Goal: Task Accomplishment & Management: Use online tool/utility

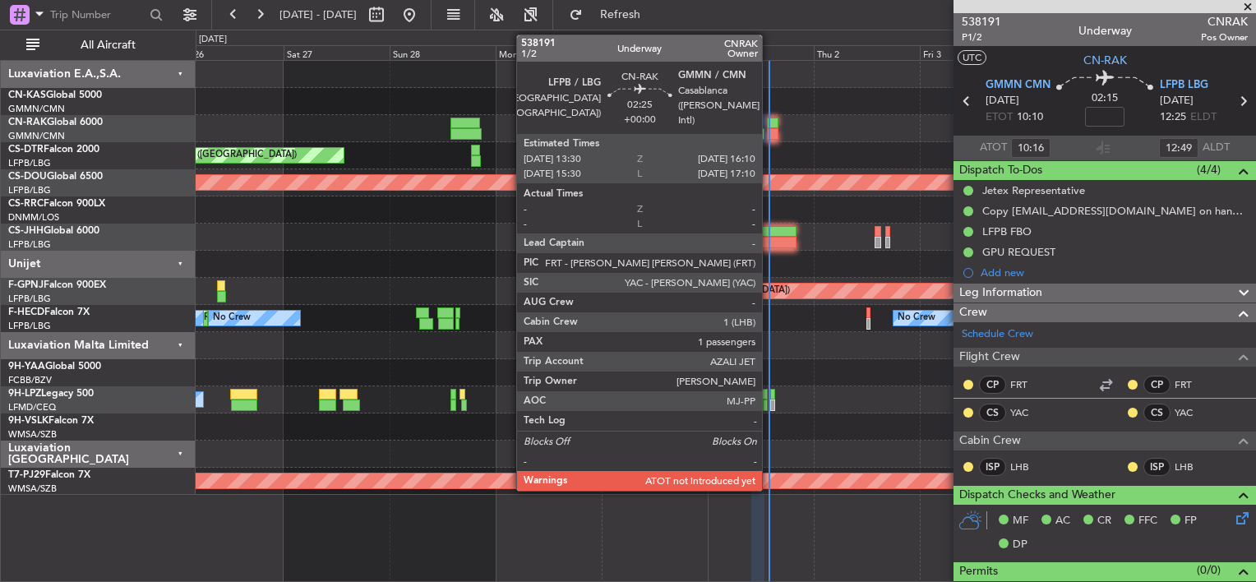
click at [769, 132] on div at bounding box center [773, 134] width 12 height 12
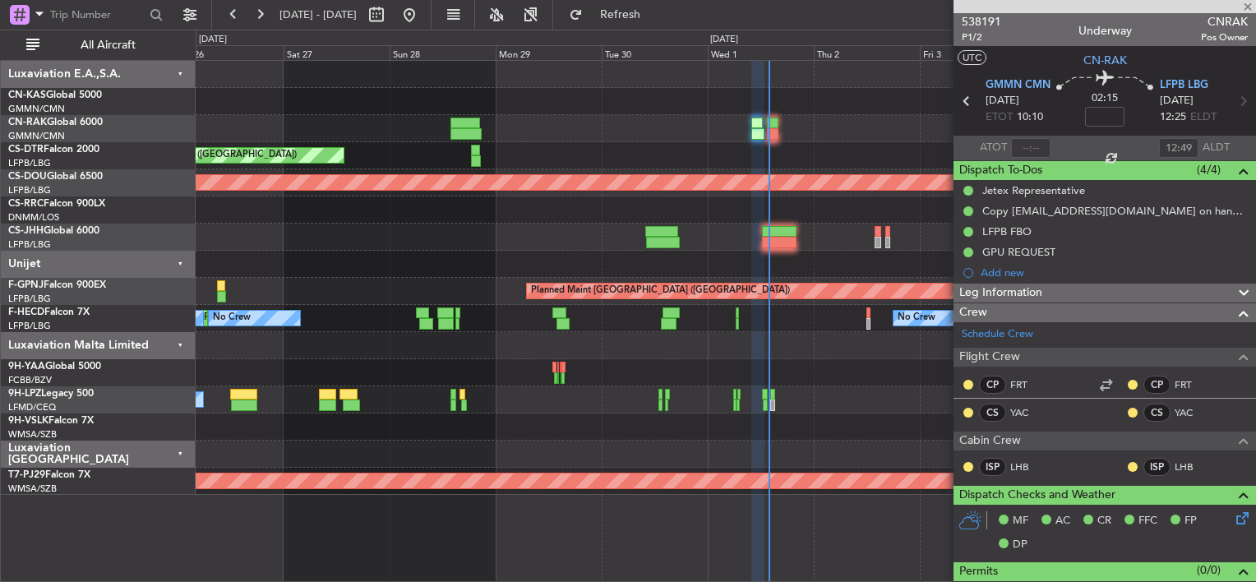
type input "1"
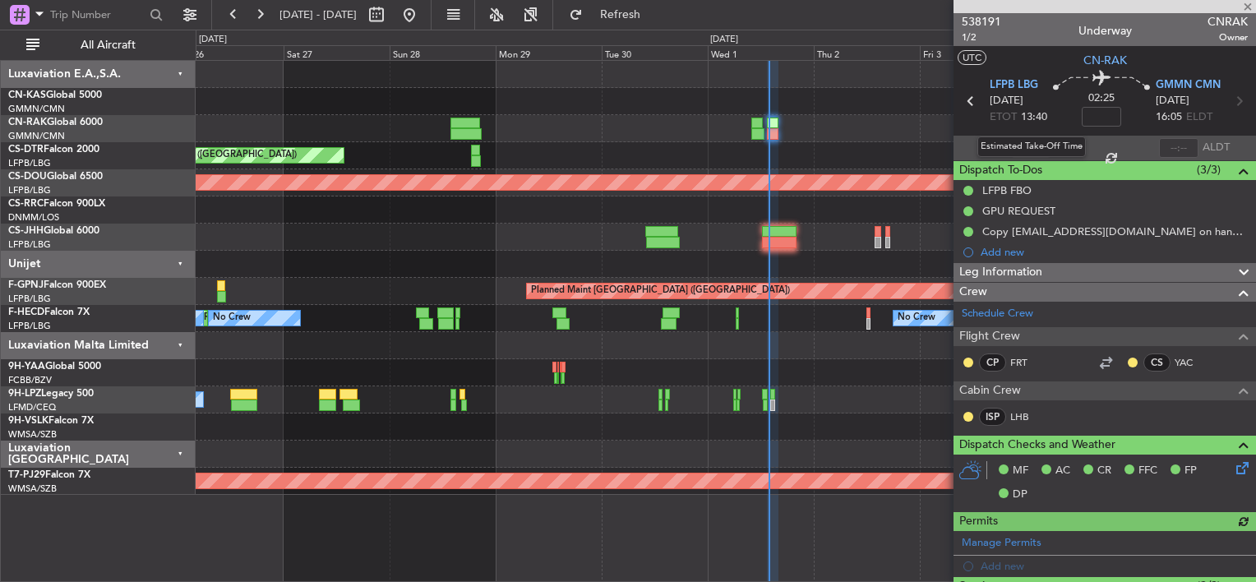
click at [1019, 145] on div "Estimated Take-Off Time" at bounding box center [1031, 146] width 108 height 21
click at [1017, 145] on input "text" at bounding box center [1030, 148] width 39 height 20
click at [574, 151] on div "Planned Maint Nice ([GEOGRAPHIC_DATA])" at bounding box center [725, 155] width 1059 height 27
click at [828, 122] on div at bounding box center [725, 128] width 1059 height 27
type input "13:46"
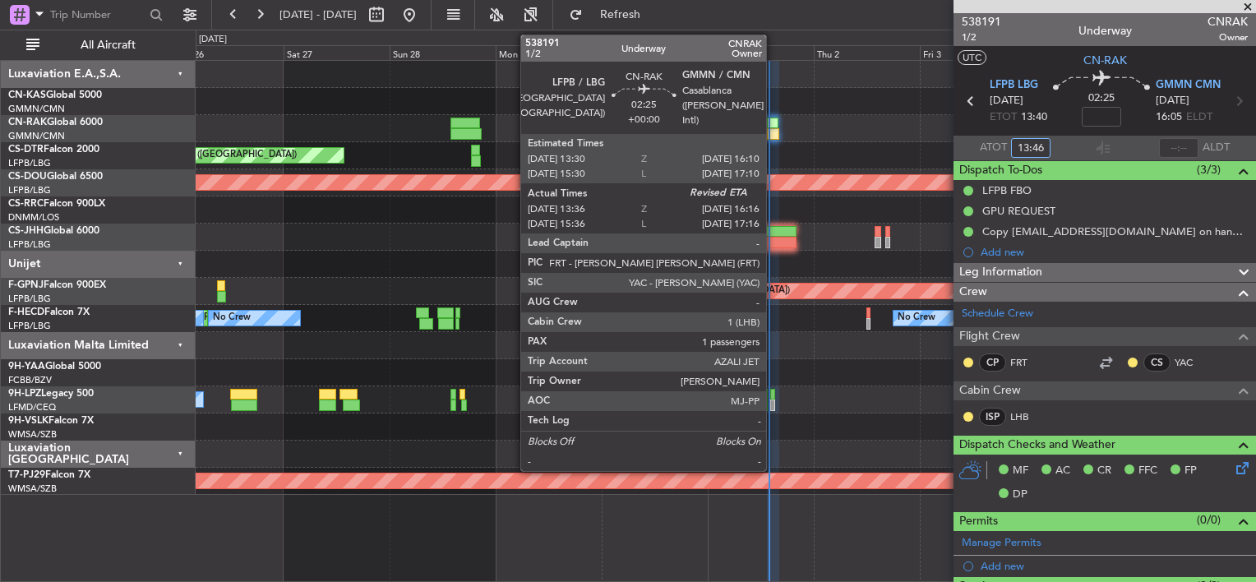
click at [773, 126] on div at bounding box center [773, 124] width 12 height 12
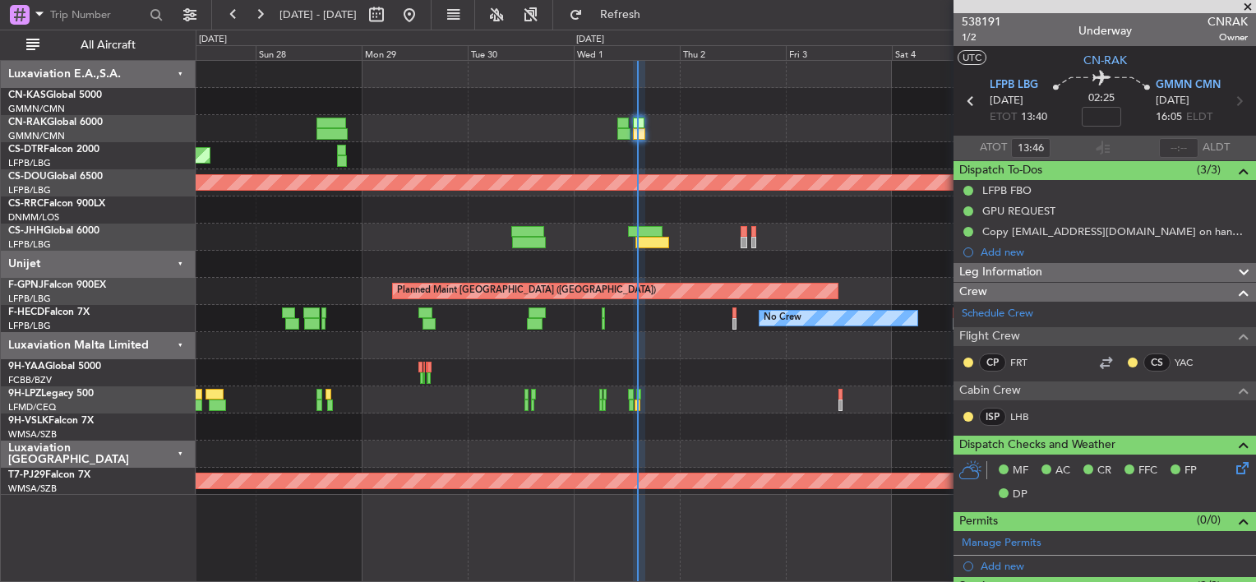
click at [575, 90] on div at bounding box center [725, 101] width 1059 height 27
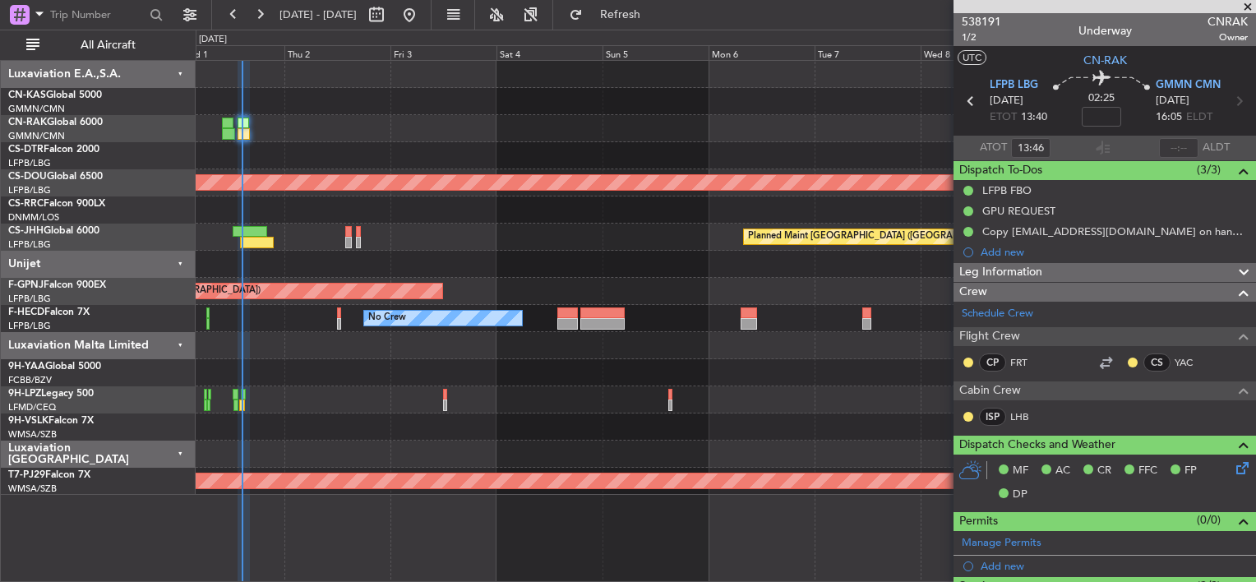
click at [466, 194] on div "Planned Maint London ([GEOGRAPHIC_DATA]) Planned Maint [GEOGRAPHIC_DATA] ([GEOG…" at bounding box center [725, 278] width 1059 height 434
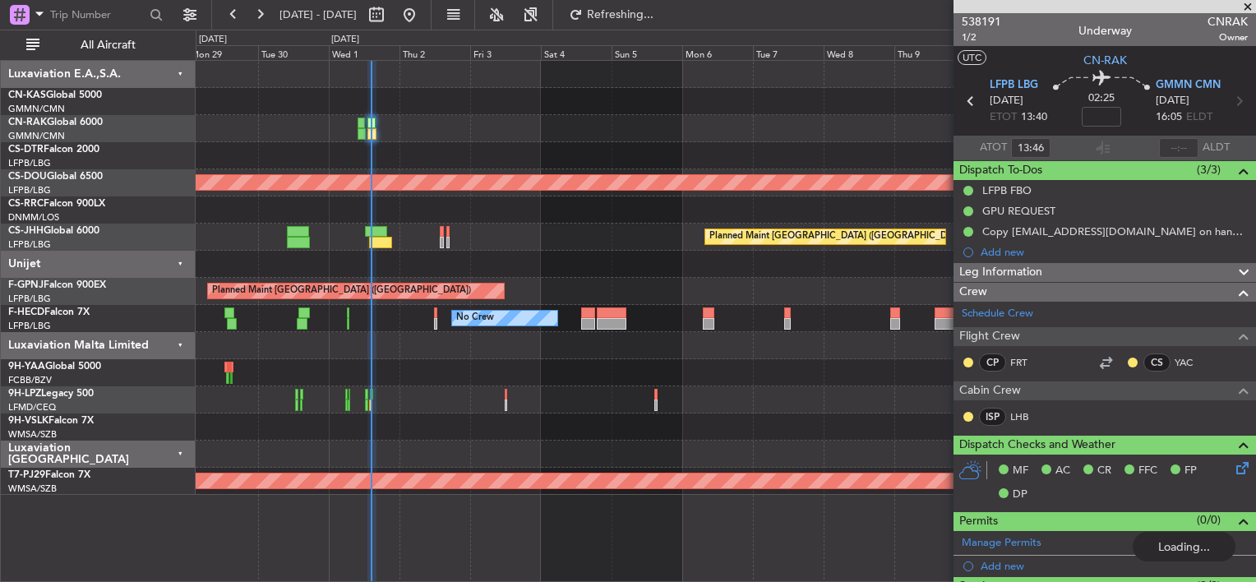
click at [388, 178] on div "Planned Maint Nice ([GEOGRAPHIC_DATA]) Planned Maint [GEOGRAPHIC_DATA] ([GEOGRA…" at bounding box center [725, 278] width 1059 height 434
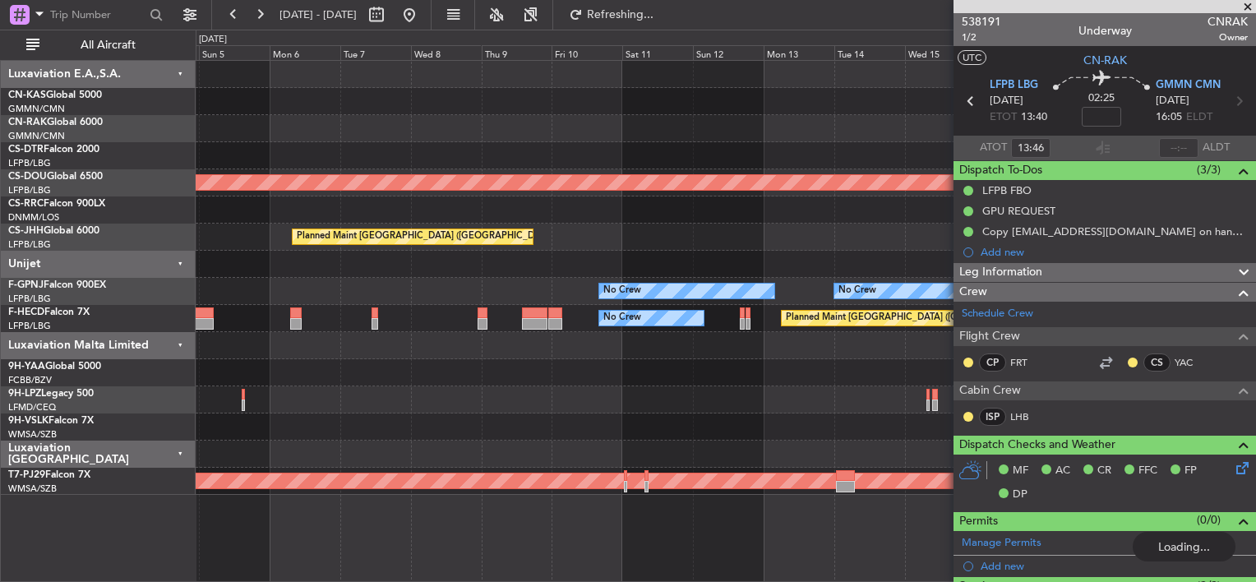
click at [432, 173] on div "Planned Maint London ([GEOGRAPHIC_DATA]) Planned Maint [GEOGRAPHIC_DATA] ([GEOG…" at bounding box center [725, 278] width 1059 height 434
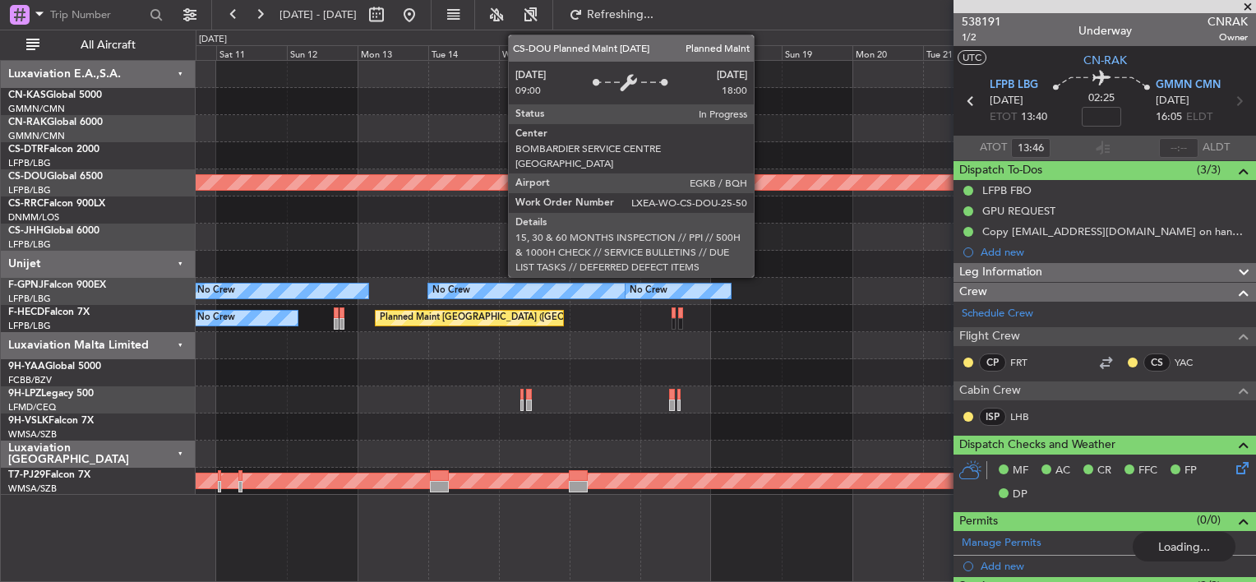
click at [120, 134] on div "Planned Maint London ([GEOGRAPHIC_DATA]) Planned Maint [GEOGRAPHIC_DATA] ([GEOG…" at bounding box center [628, 306] width 1256 height 552
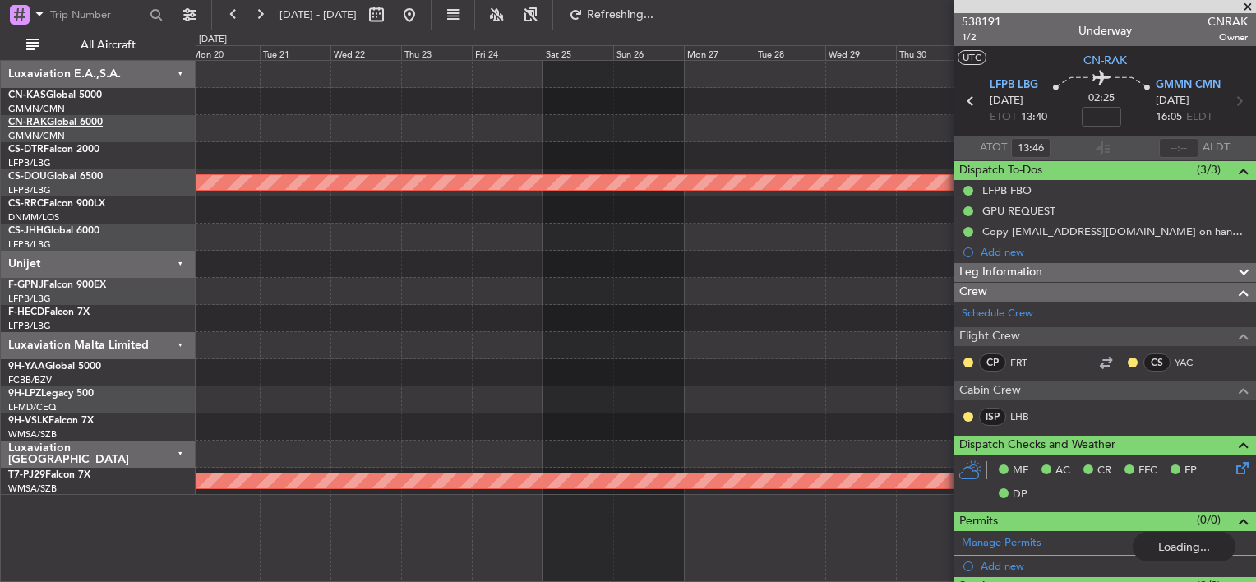
click at [0, 119] on html "[DATE] - [DATE] Refreshing... Quick Links All Aircraft Planned Maint [GEOGRAPHI…" at bounding box center [628, 291] width 1256 height 582
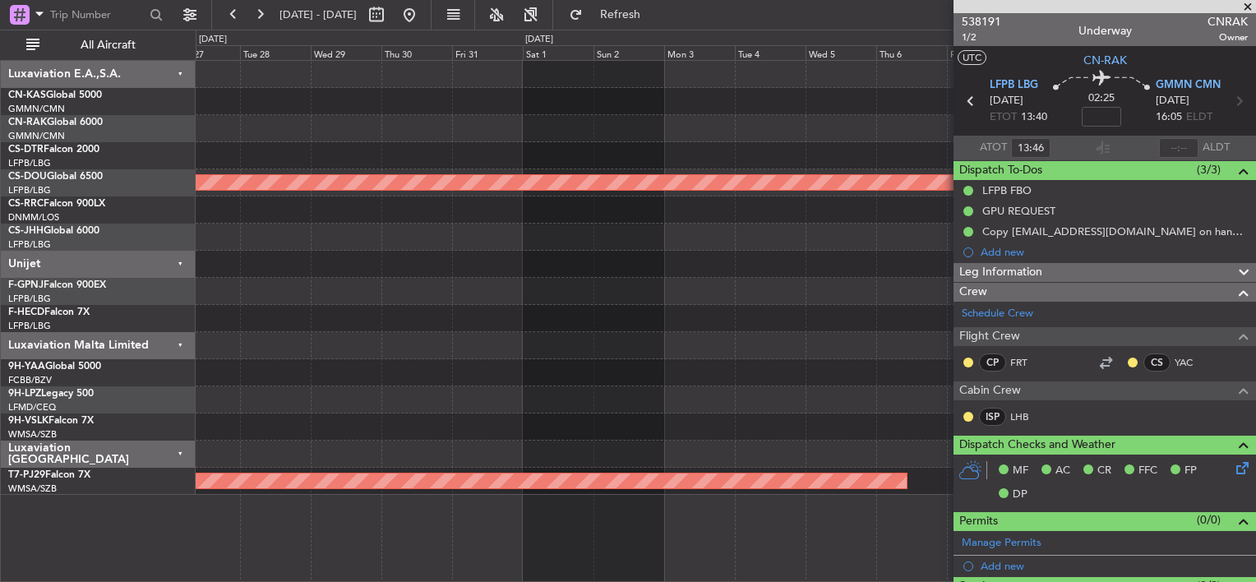
click at [3, 120] on div "Planned Maint London ([GEOGRAPHIC_DATA]) Planned Maint [GEOGRAPHIC_DATA] (Sulta…" at bounding box center [628, 306] width 1256 height 552
click at [155, 123] on div "Planned Maint London ([GEOGRAPHIC_DATA]) Planned Maint [GEOGRAPHIC_DATA] (Sulta…" at bounding box center [628, 306] width 1256 height 552
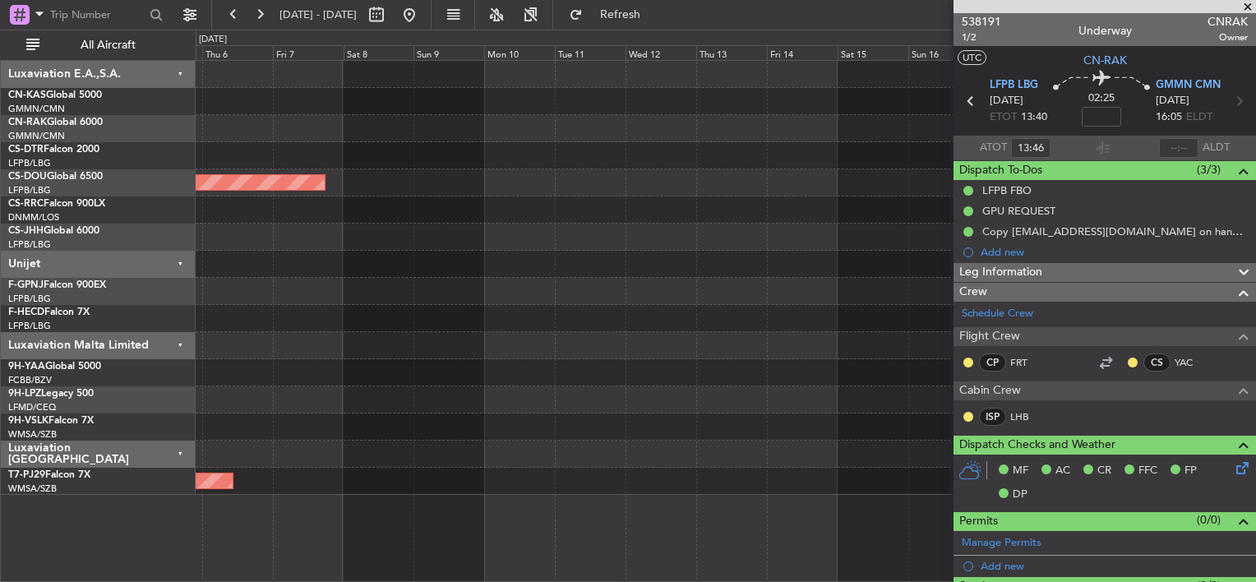
click at [1007, 191] on fb-app "[DATE] - [DATE] Refresh Quick Links All Aircraft Planned Maint [GEOGRAPHIC_DATA…" at bounding box center [628, 297] width 1256 height 570
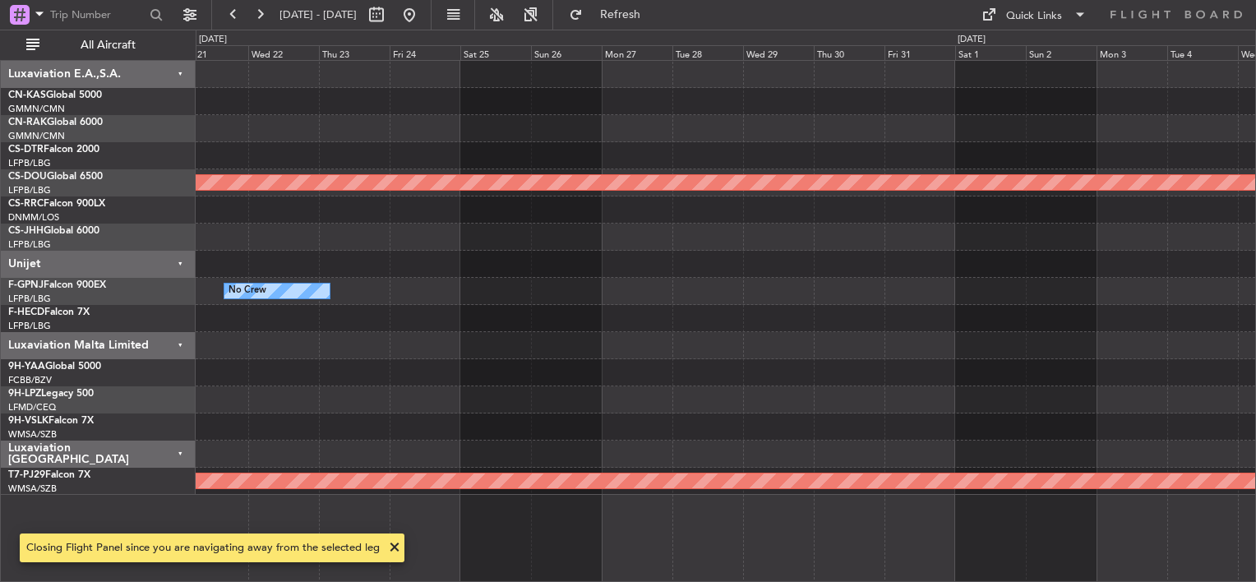
click at [819, 164] on div "Planned Maint London ([GEOGRAPHIC_DATA]) No Crew No Crew Planned Maint [GEOGRAP…" at bounding box center [725, 278] width 1059 height 434
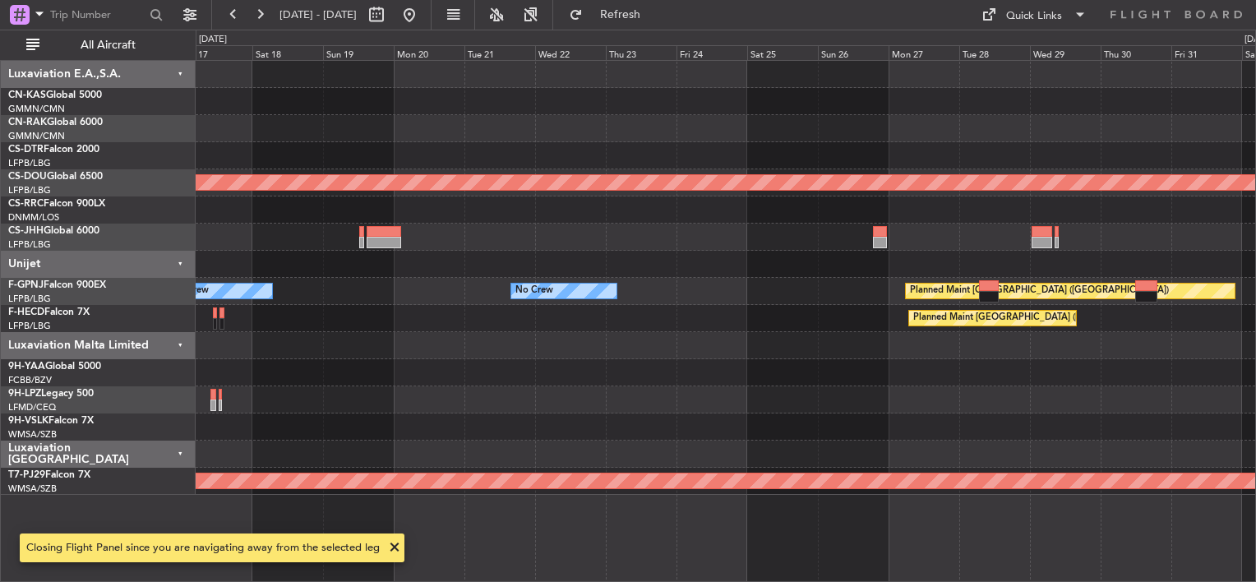
click at [921, 181] on div "Planned Maint London ([GEOGRAPHIC_DATA])" at bounding box center [427, 182] width 2581 height 15
click at [891, 183] on div "Planned Maint London ([GEOGRAPHIC_DATA])" at bounding box center [725, 182] width 1059 height 27
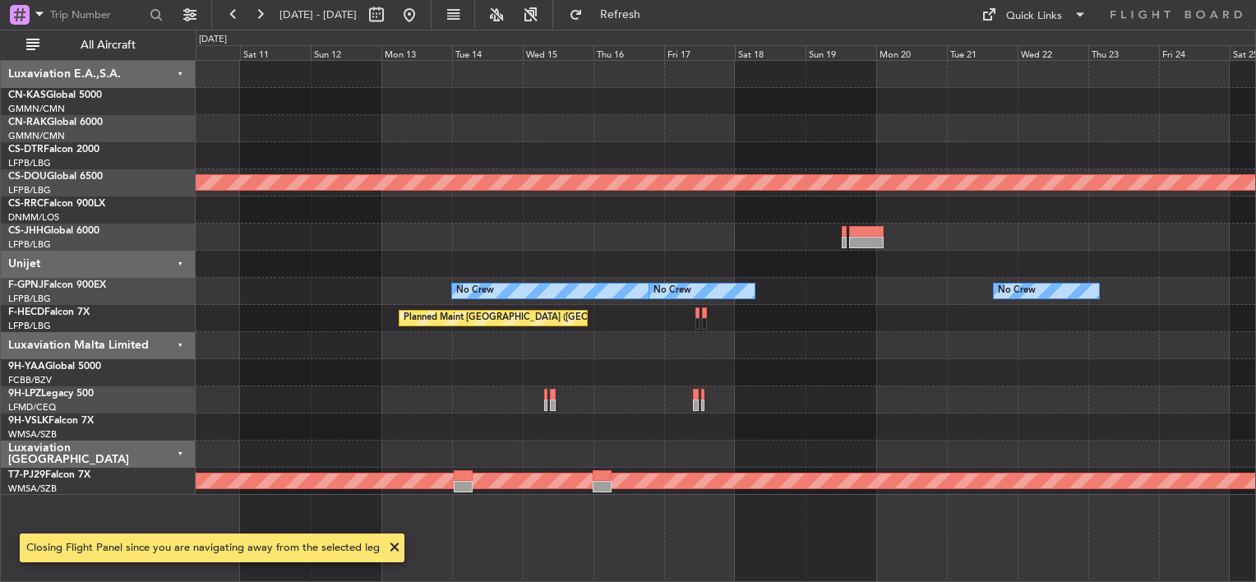
click at [776, 168] on div "Planned Maint London ([GEOGRAPHIC_DATA]) Planned Maint [GEOGRAPHIC_DATA] ([GEOG…" at bounding box center [725, 278] width 1059 height 434
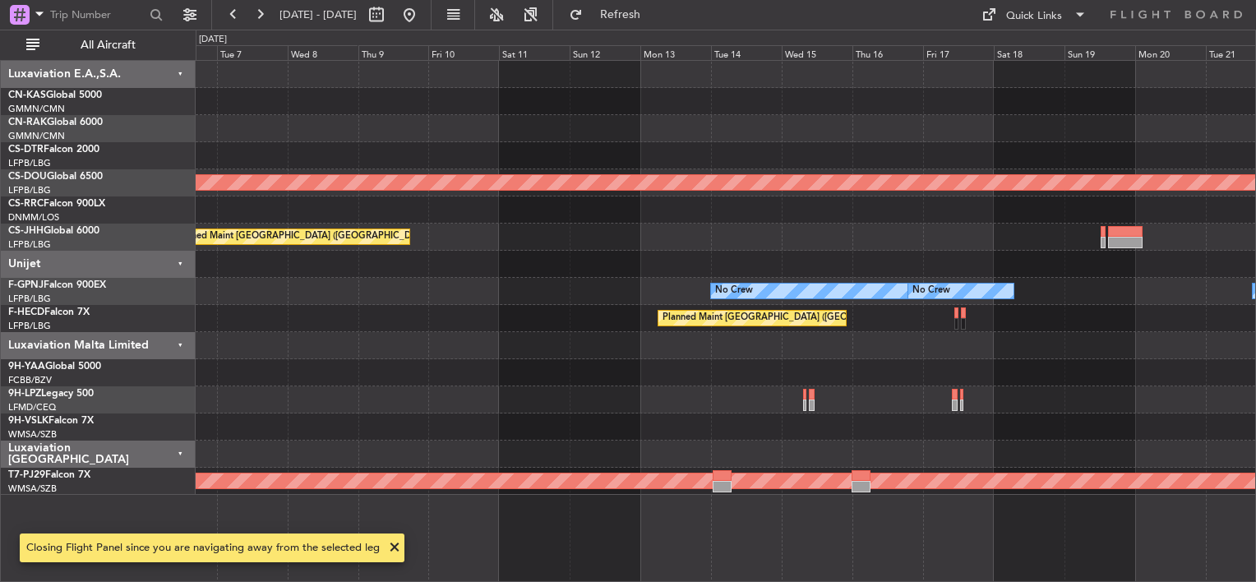
click at [940, 184] on div "Planned Maint London ([GEOGRAPHIC_DATA]) Planned Maint [GEOGRAPHIC_DATA] ([GEOG…" at bounding box center [725, 278] width 1059 height 434
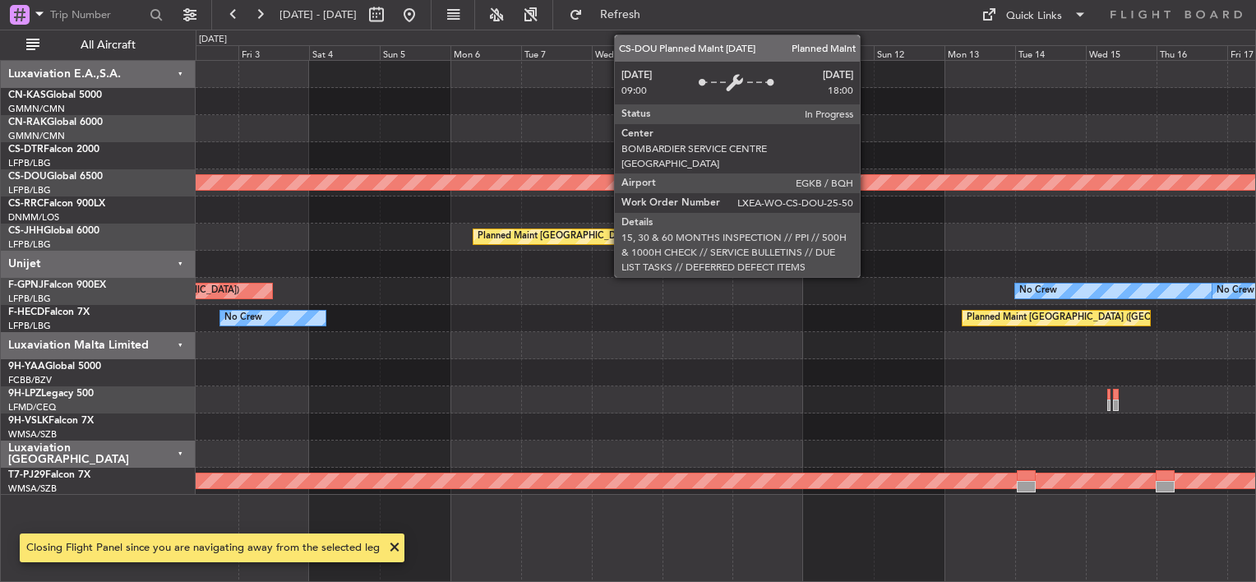
click at [859, 158] on div at bounding box center [725, 155] width 1059 height 27
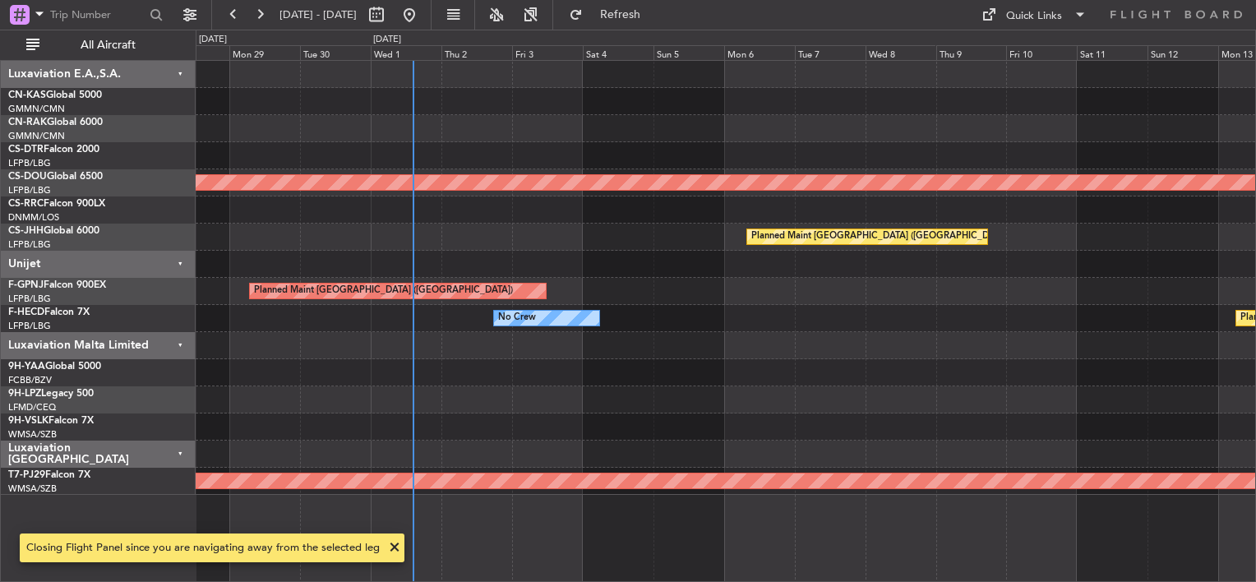
click at [959, 158] on div "Planned Maint Nice ([GEOGRAPHIC_DATA])" at bounding box center [725, 155] width 1059 height 27
